Goal: Check status: Check status

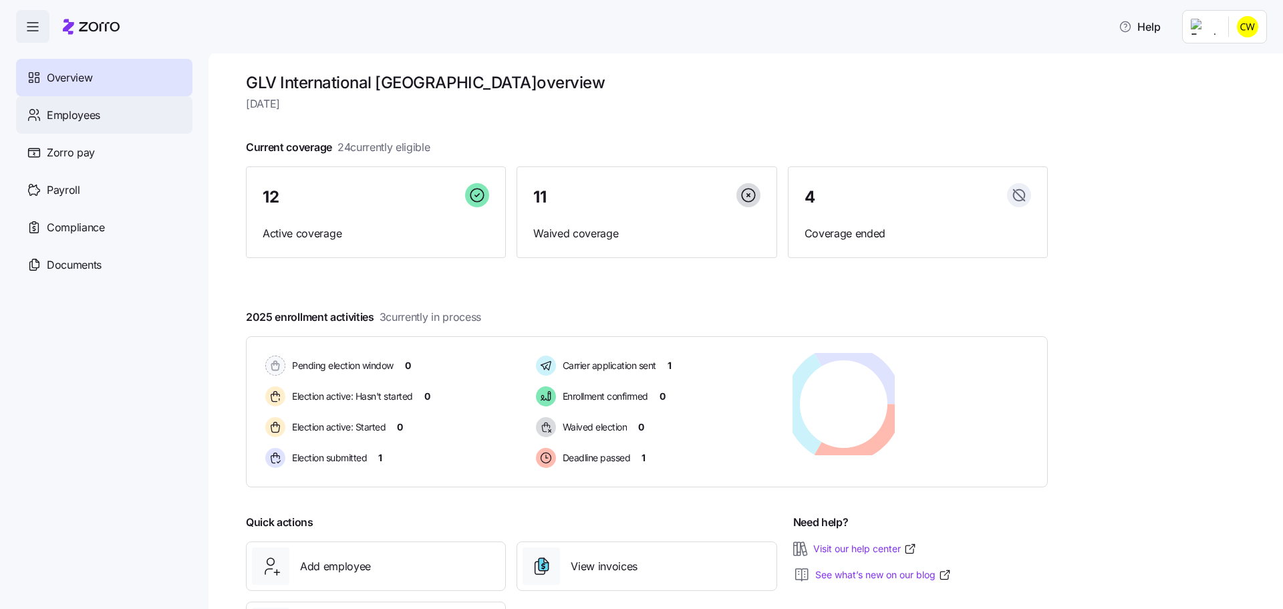
click at [97, 107] on div "Employees" at bounding box center [104, 114] width 176 height 37
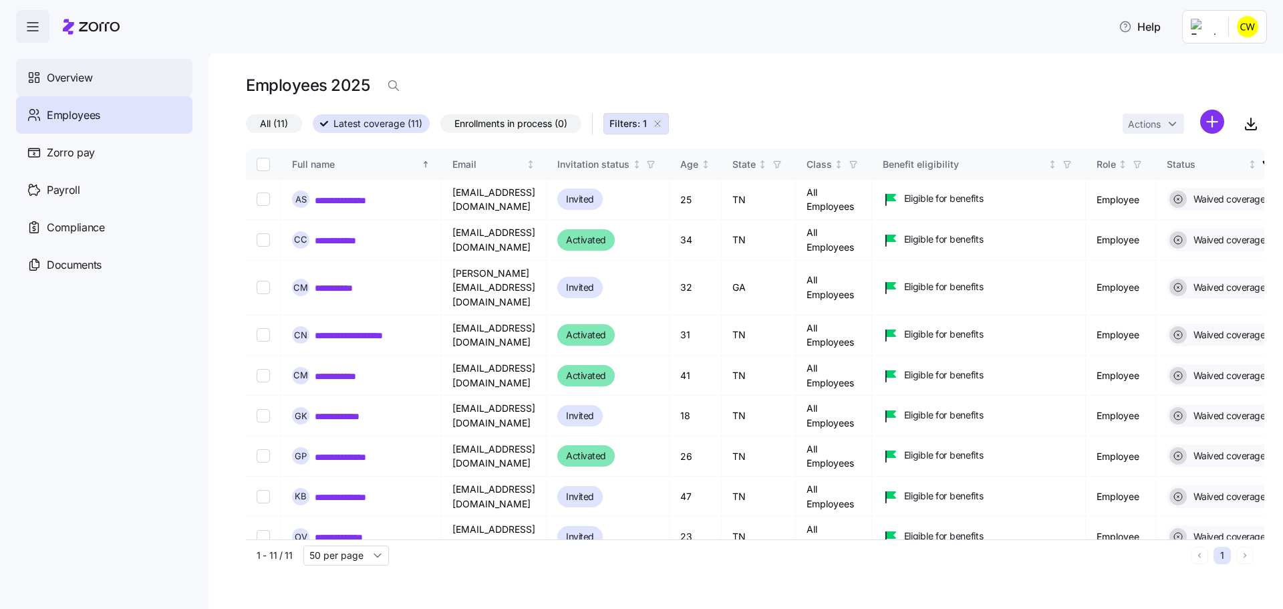
click at [97, 59] on div "Overview" at bounding box center [104, 77] width 176 height 37
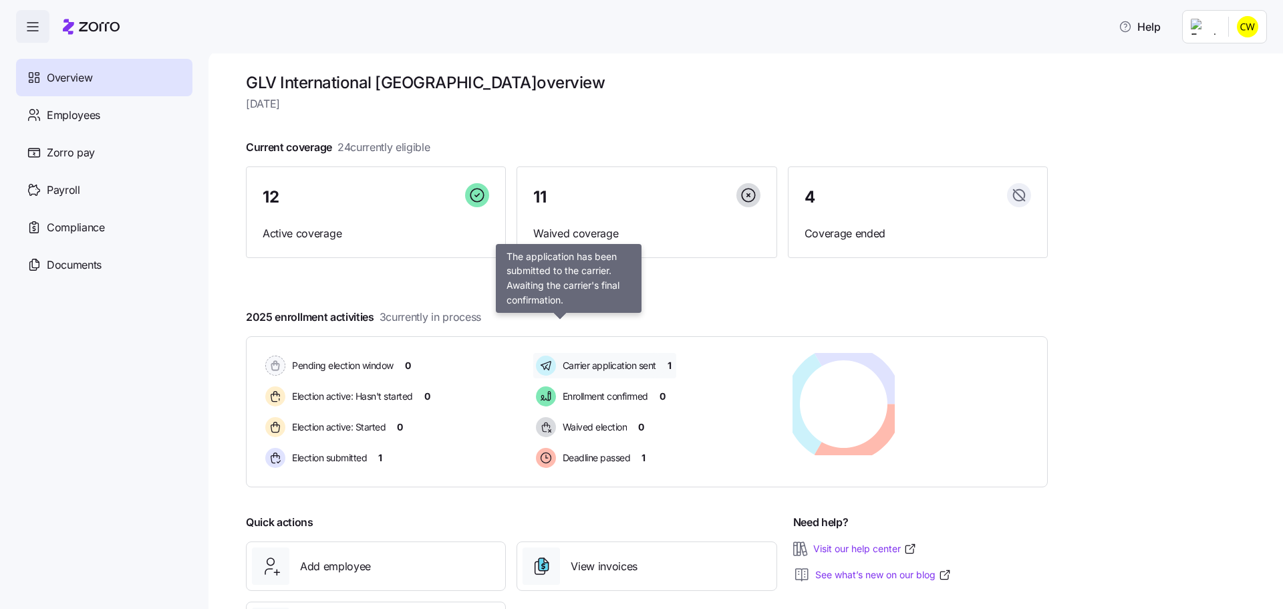
click at [577, 359] on span "Carrier application sent" at bounding box center [607, 365] width 98 height 13
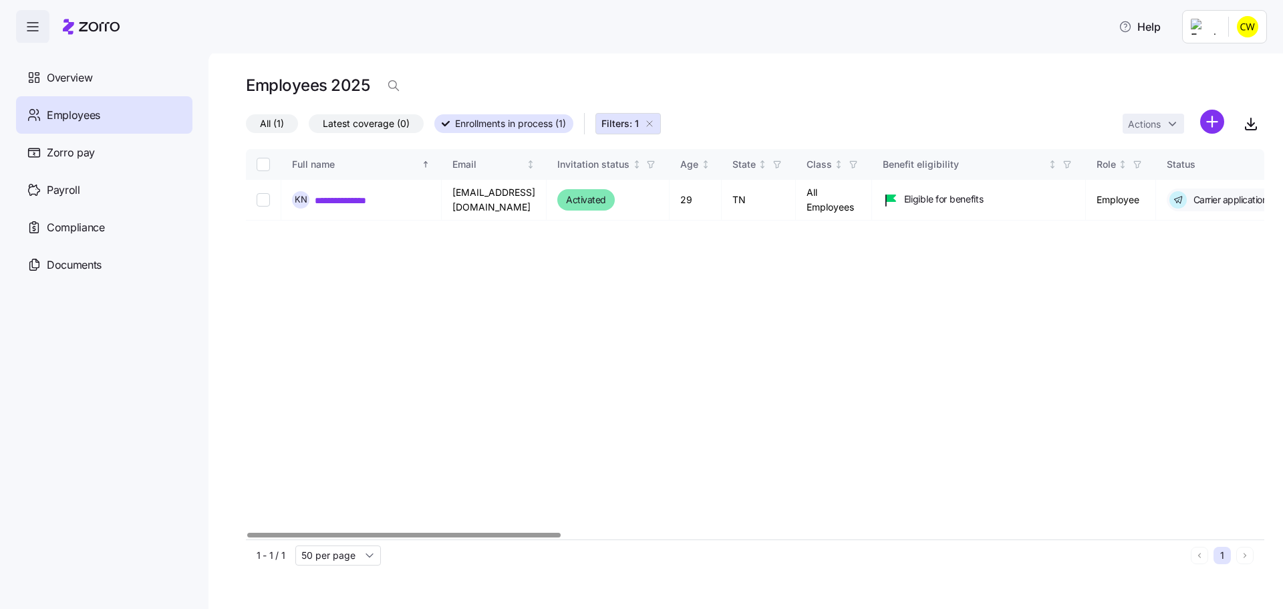
click at [105, 100] on div "Employees" at bounding box center [104, 114] width 176 height 37
click at [124, 73] on div "Overview" at bounding box center [104, 77] width 176 height 37
click at [132, 101] on div "Employees" at bounding box center [104, 114] width 176 height 37
click at [88, 143] on div "Zorro pay" at bounding box center [104, 152] width 176 height 37
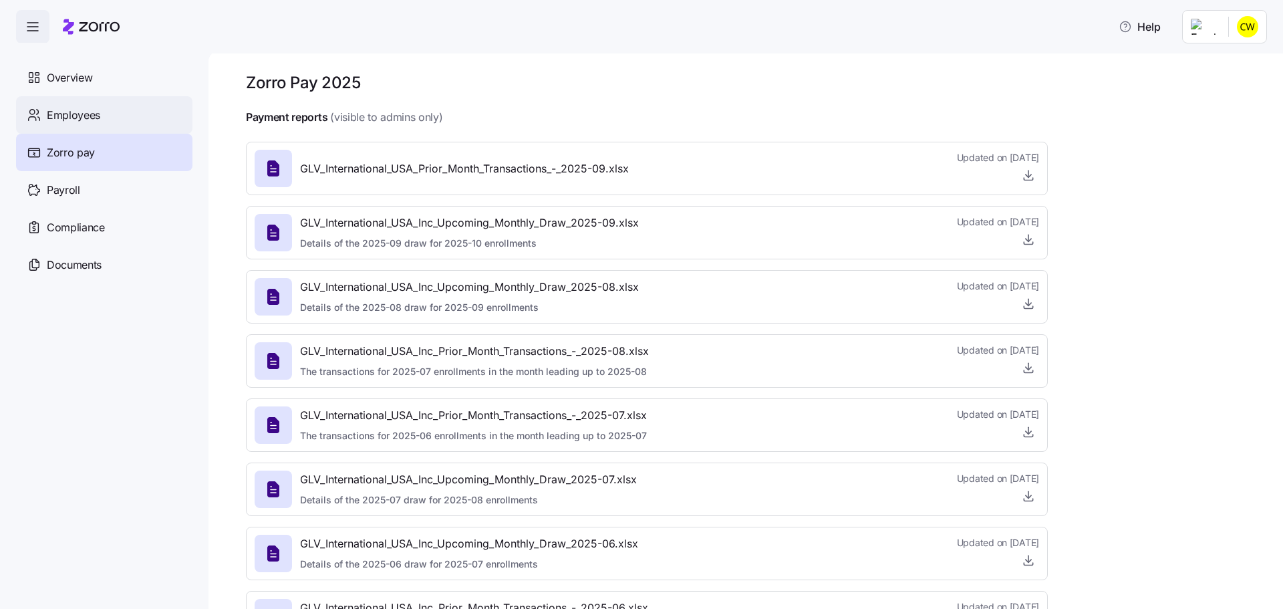
click at [104, 103] on div "Employees" at bounding box center [104, 114] width 176 height 37
click at [72, 107] on span "Employees" at bounding box center [73, 115] width 53 height 17
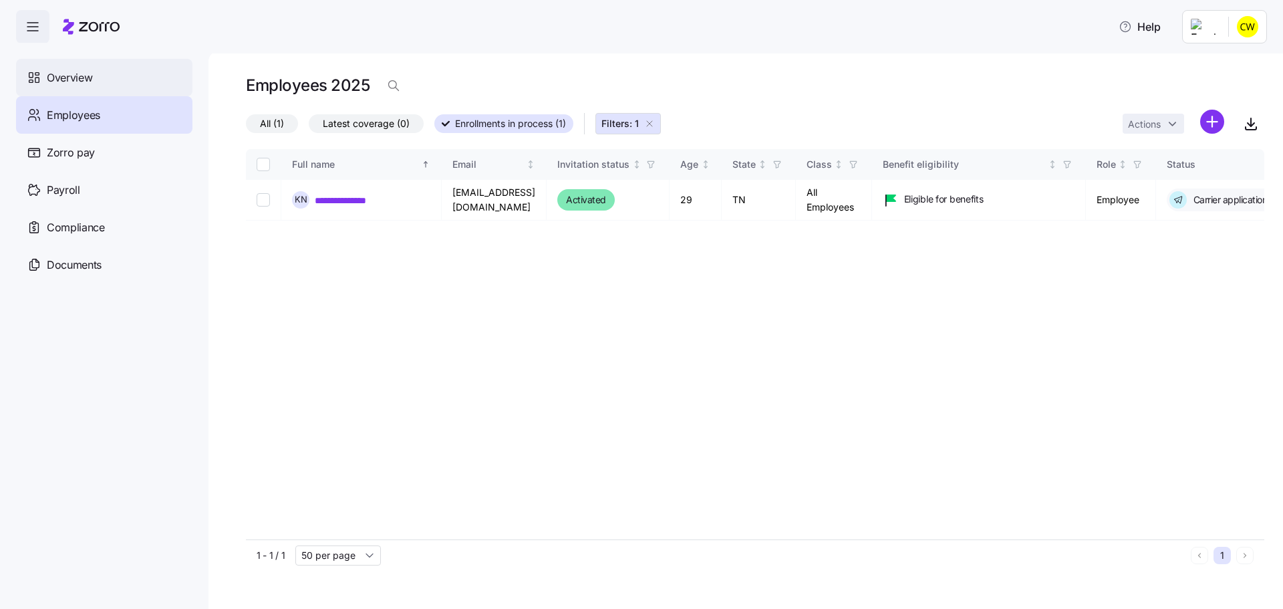
click at [108, 67] on div "Overview" at bounding box center [104, 77] width 176 height 37
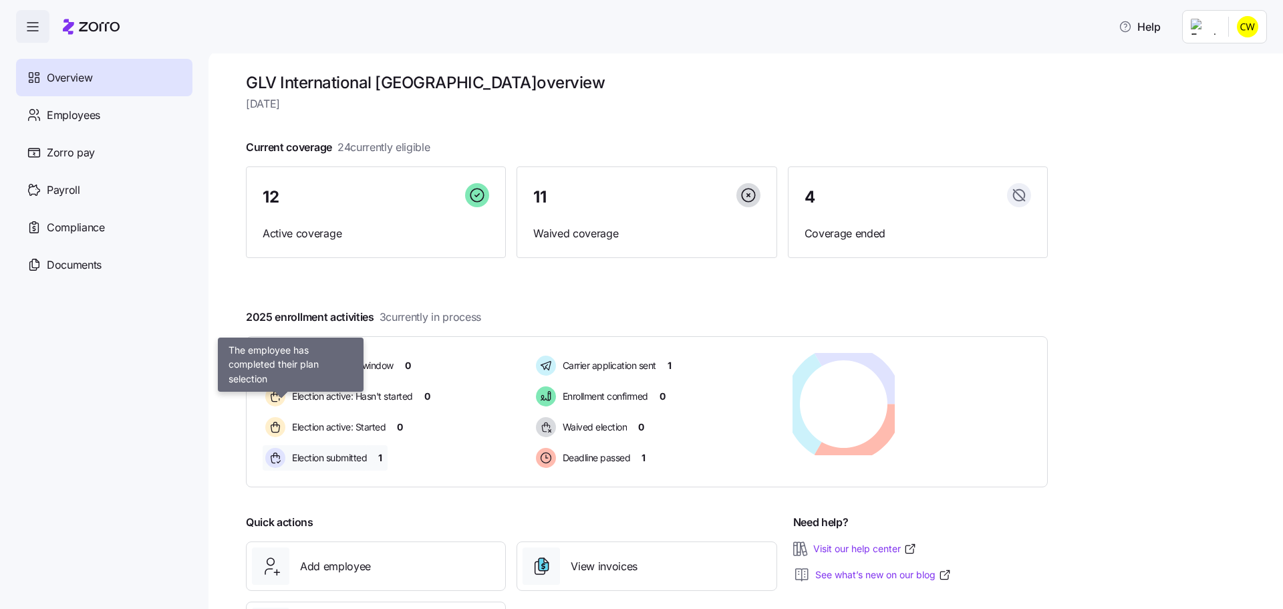
click at [313, 451] on span "Election submitted" at bounding box center [327, 457] width 79 height 13
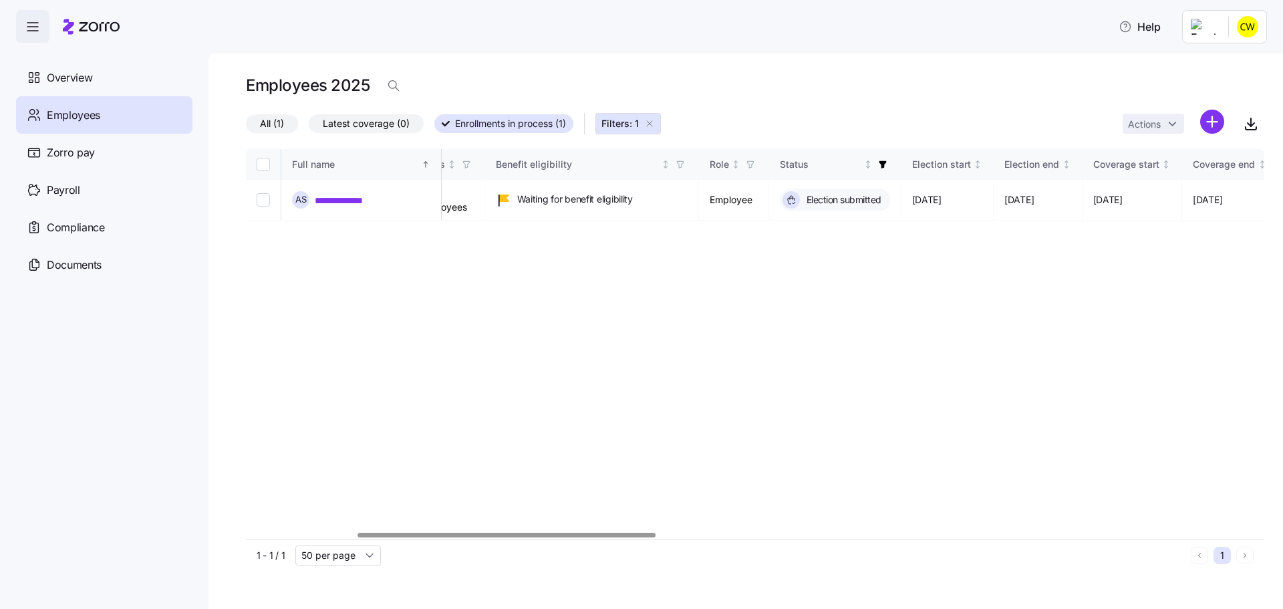
scroll to position [0, 396]
click at [539, 532] on div at bounding box center [508, 534] width 298 height 5
